Goal: Task Accomplishment & Management: Complete application form

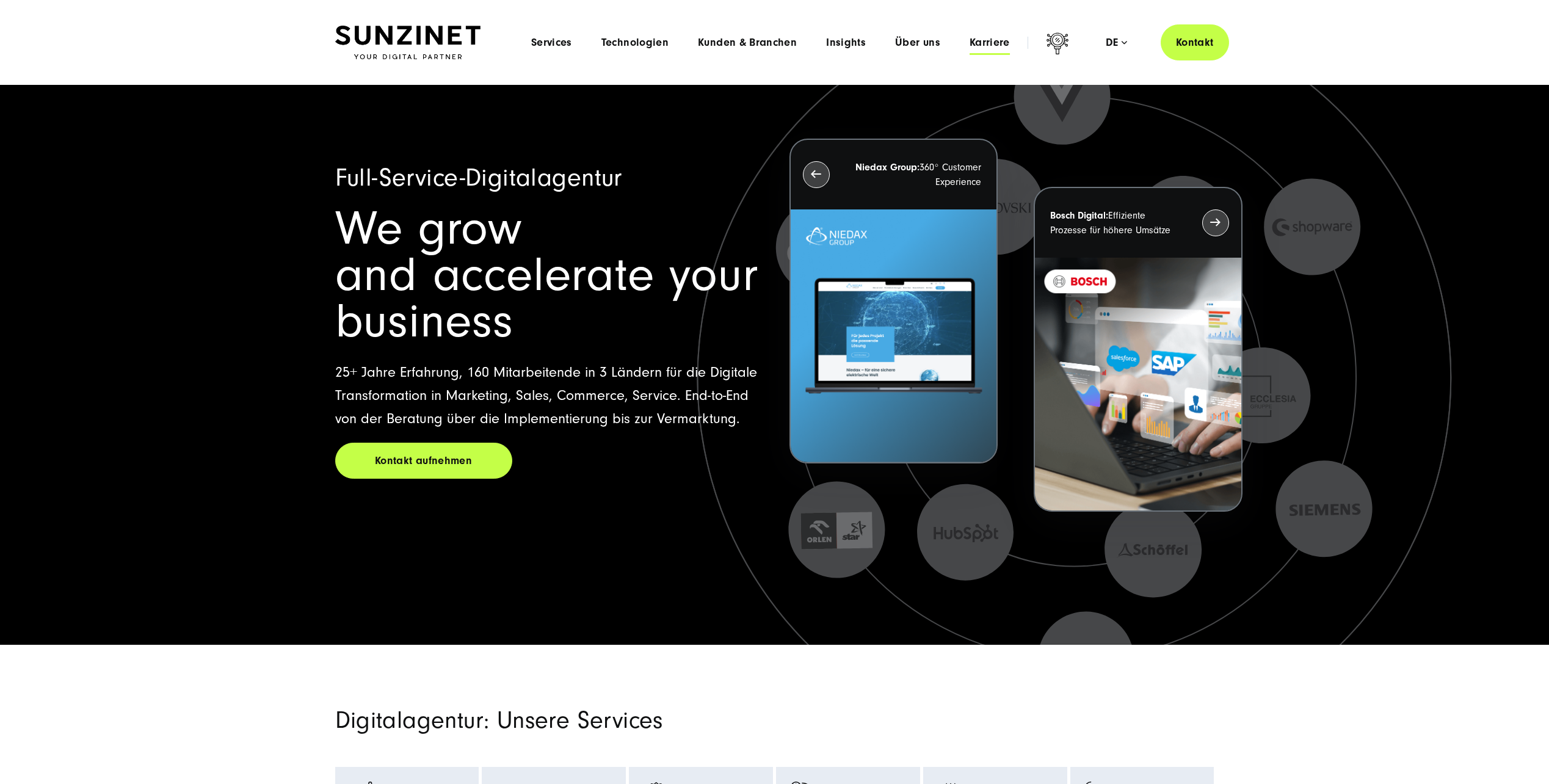
click at [991, 42] on span "Karriere" at bounding box center [989, 43] width 41 height 12
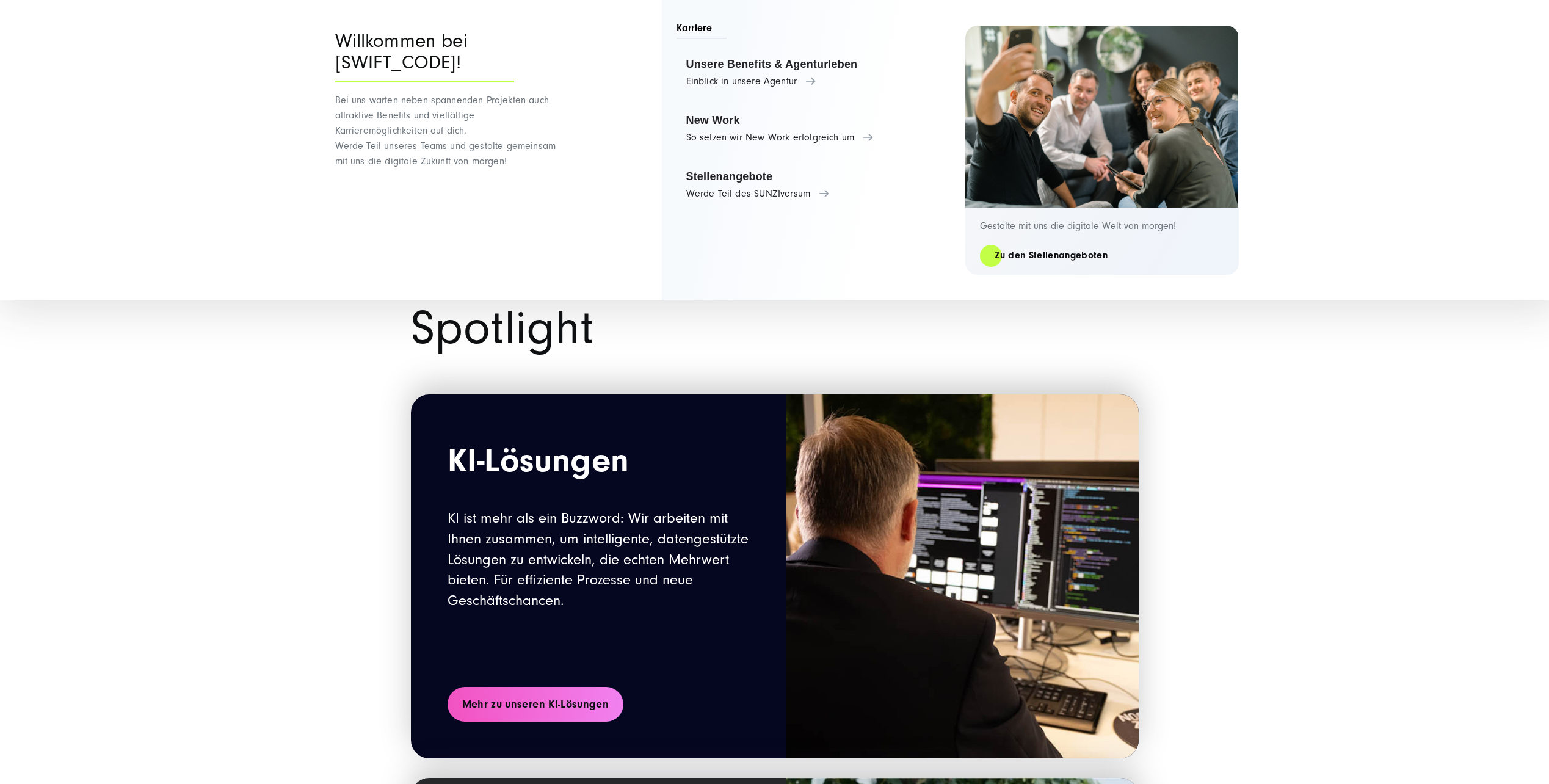
scroll to position [1099, 0]
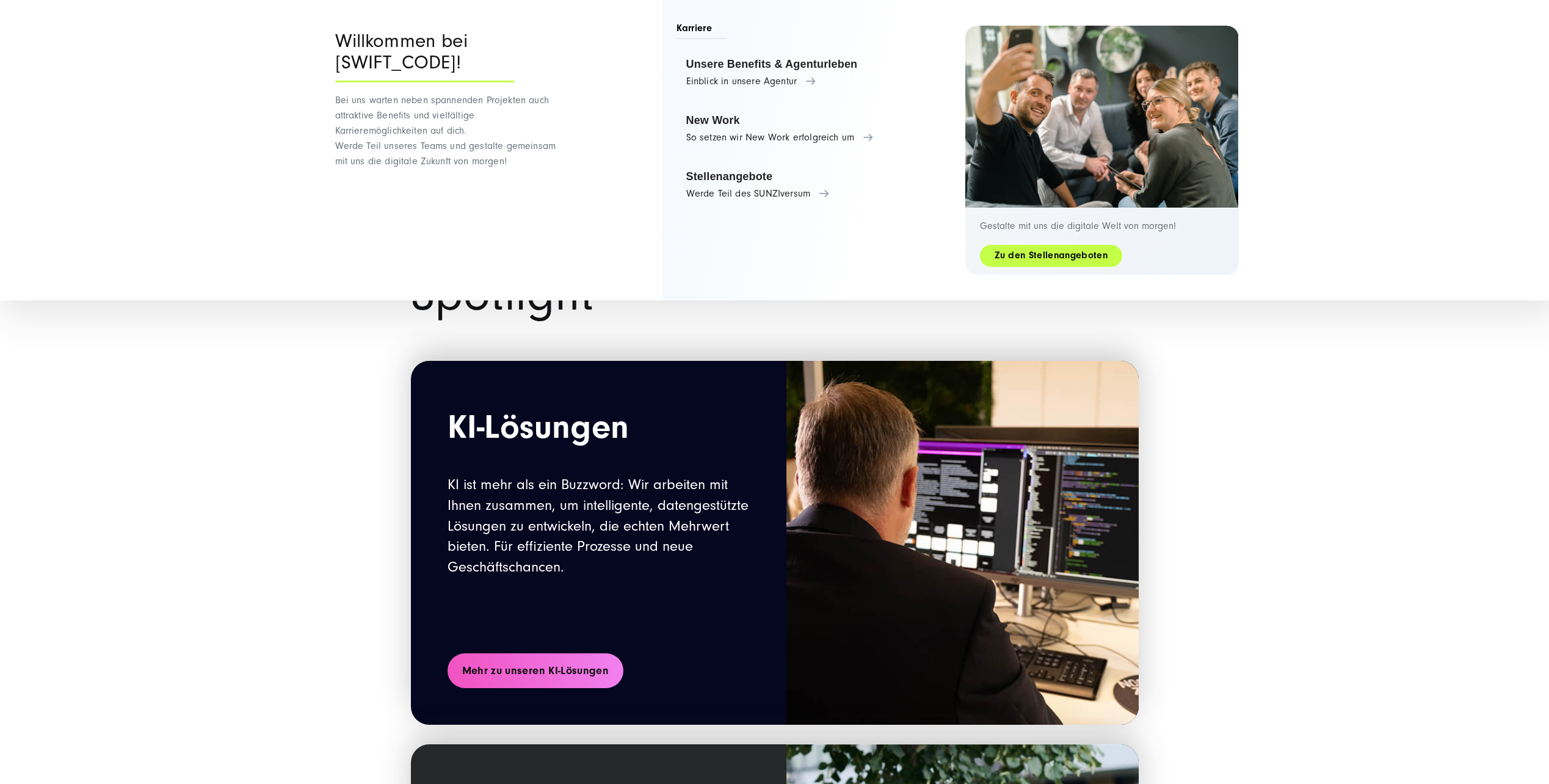
click at [1068, 257] on link "Zu den Stellenangeboten" at bounding box center [1052, 255] width 143 height 14
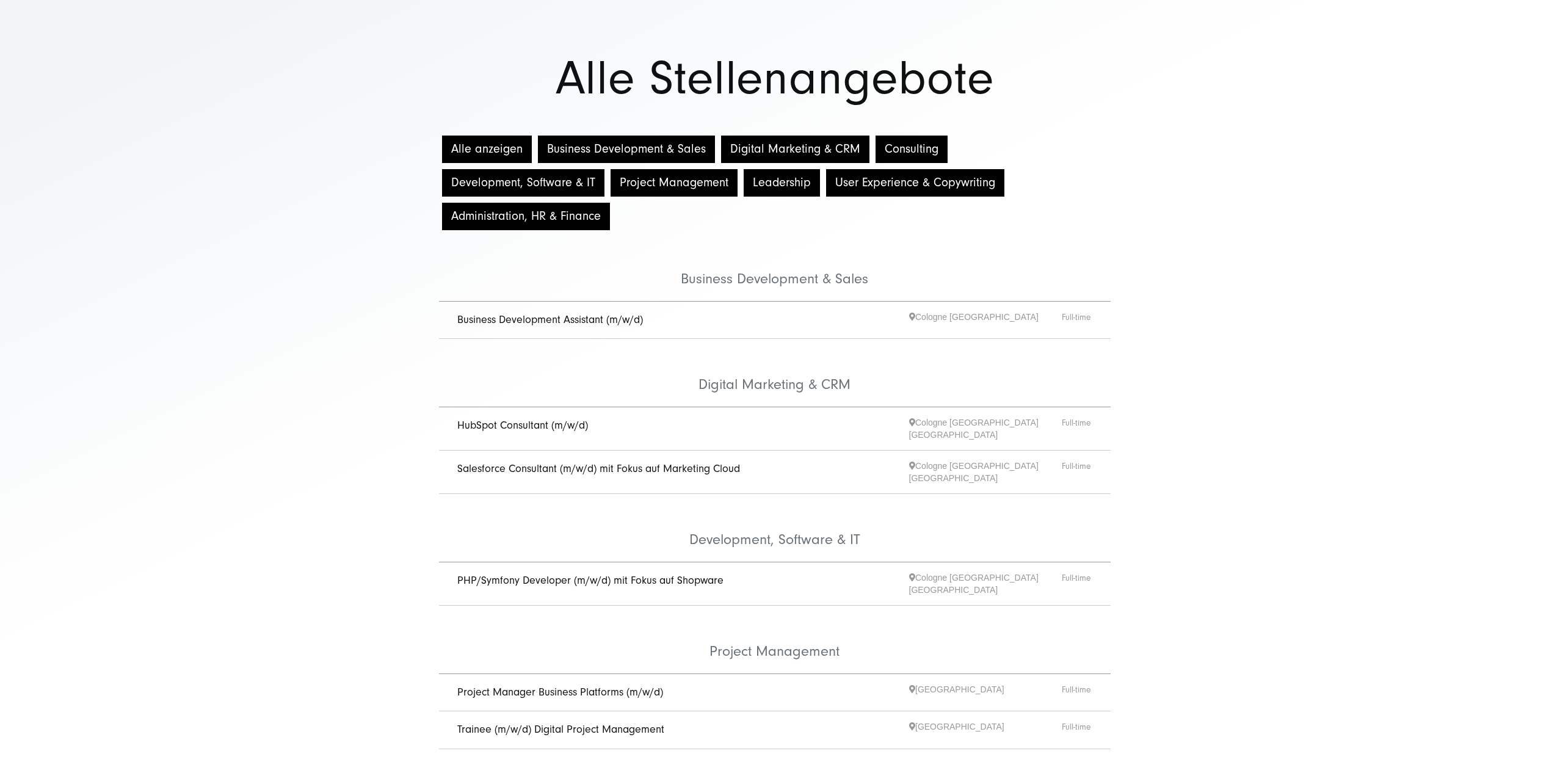
scroll to position [61, 0]
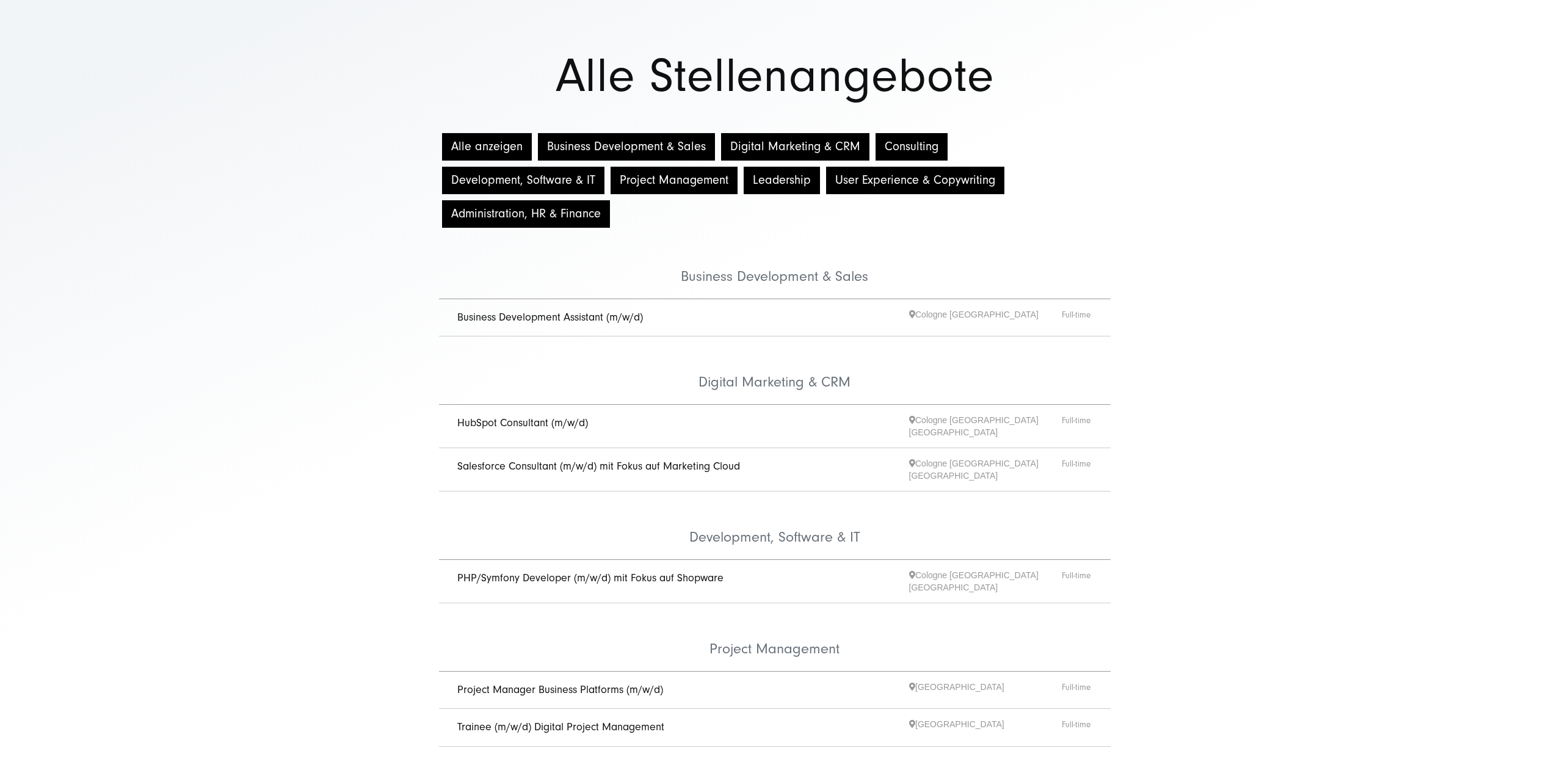
click at [521, 191] on button "Development, Software & IT" at bounding box center [523, 180] width 162 height 28
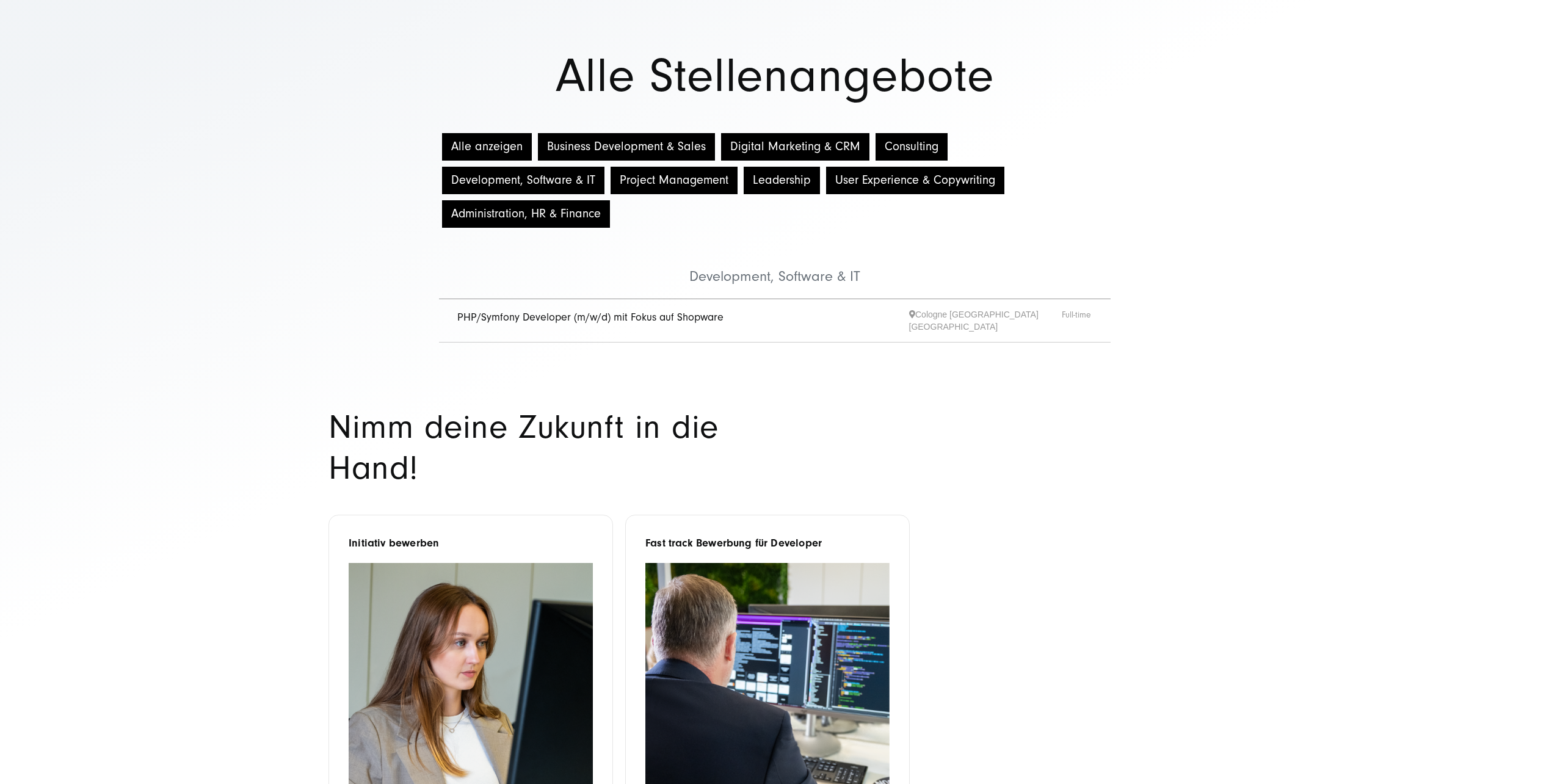
click at [504, 318] on link "PHP/Symfony Developer (m/w/d) mit Fokus auf Shopware" at bounding box center [590, 317] width 266 height 13
